Goal: Transaction & Acquisition: Purchase product/service

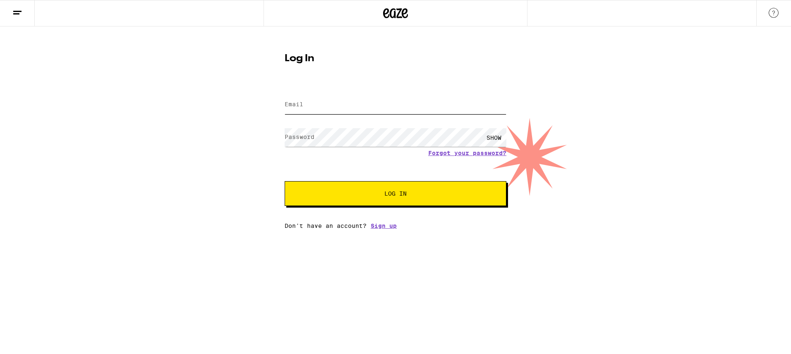
type input "[PERSON_NAME][EMAIL_ADDRESS][DOMAIN_NAME]"
click at [385, 192] on span "Log In" at bounding box center [396, 194] width 22 height 6
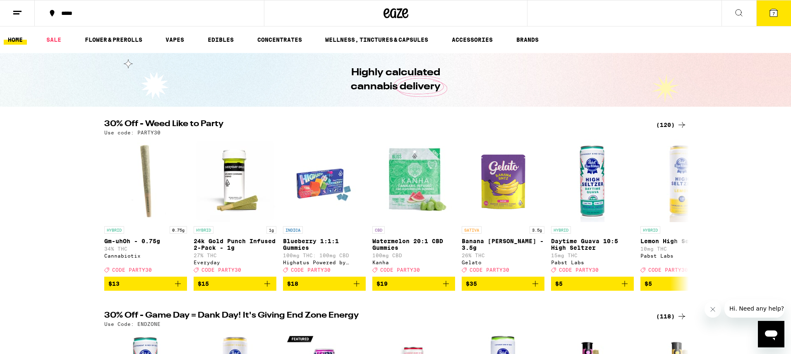
click at [17, 12] on icon at bounding box center [17, 13] width 10 height 10
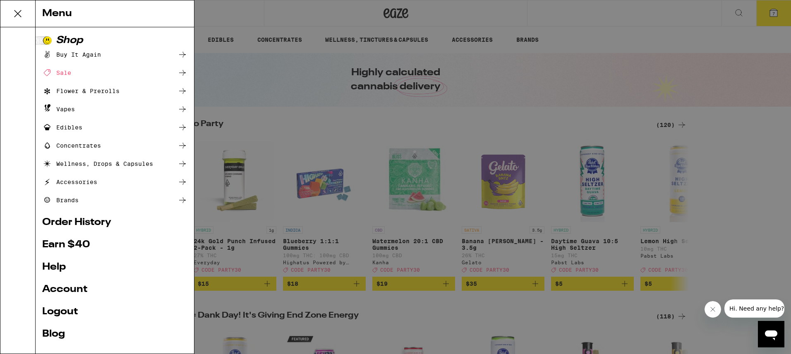
click at [84, 240] on ul "Shop Buy It Again Sale Flower & Prerolls Vapes Edibles Concentrates Wellness, D…" at bounding box center [114, 197] width 145 height 323
click at [70, 248] on link "Earn $ 40" at bounding box center [114, 245] width 145 height 10
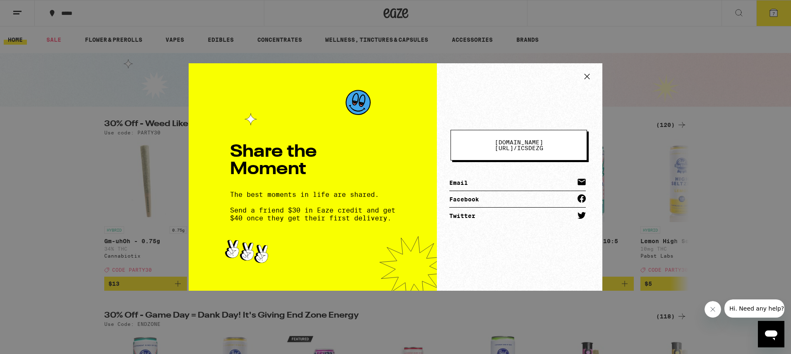
click at [516, 148] on span "[DOMAIN_NAME][URL] /" at bounding box center [519, 145] width 48 height 12
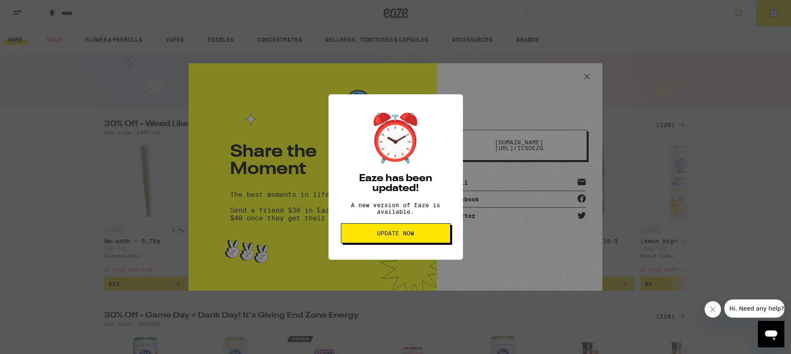
click at [736, 31] on div "⏰ Eaze has been updated! A new version of Eaze is available. Update Now" at bounding box center [395, 177] width 791 height 354
click at [420, 229] on button "Update Now" at bounding box center [396, 234] width 110 height 20
